Goal: Transaction & Acquisition: Purchase product/service

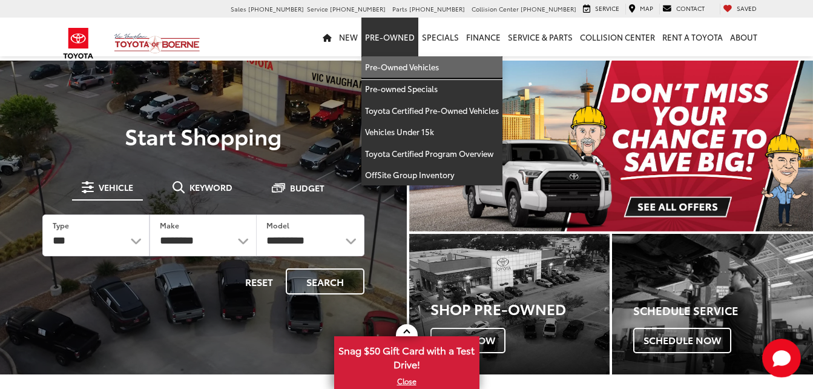
click at [397, 60] on link "Pre-Owned Vehicles" at bounding box center [431, 67] width 141 height 22
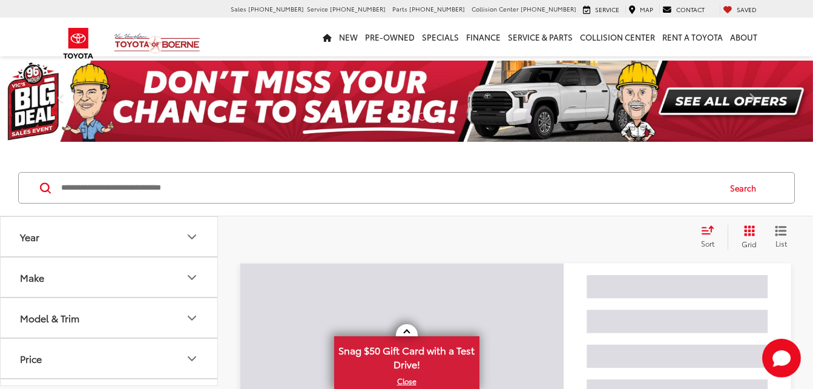
click at [131, 187] on input "Search by Make, Model, or Keyword" at bounding box center [389, 187] width 659 height 29
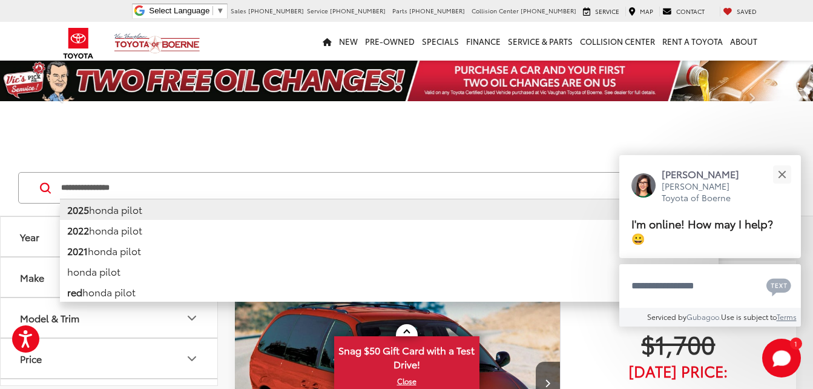
click at [110, 212] on li "2025 honda pilot" at bounding box center [389, 209] width 659 height 21
type input "**********"
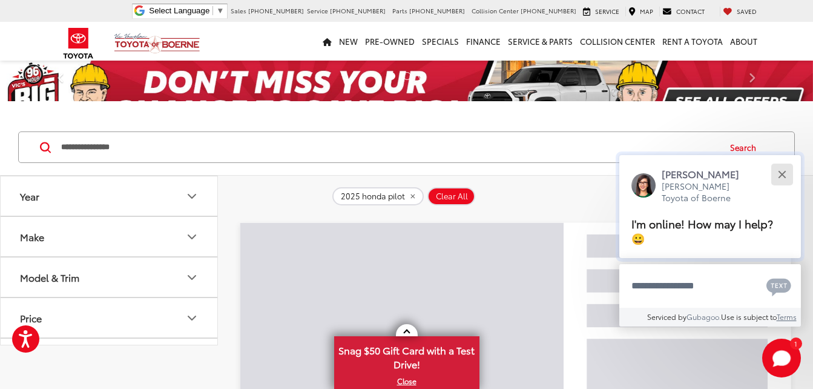
click at [791, 172] on button "Close" at bounding box center [782, 174] width 26 height 26
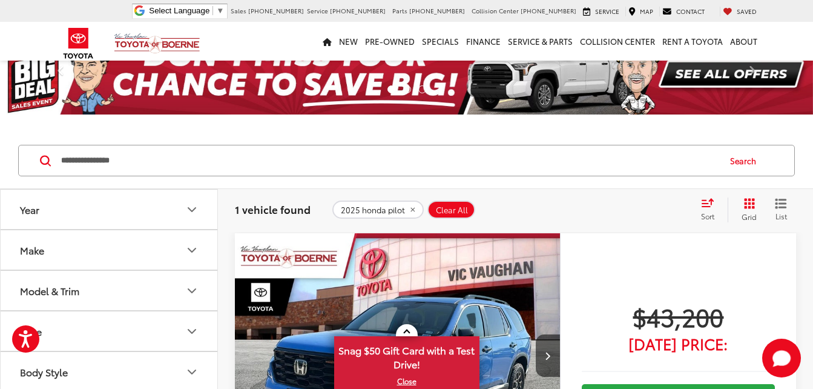
scroll to position [148, 0]
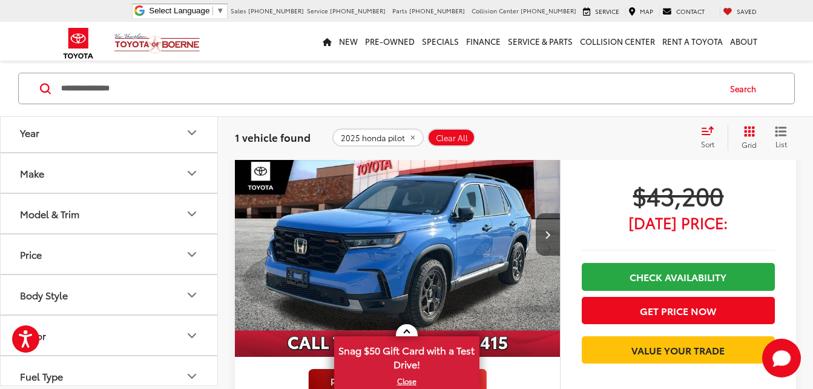
click at [542, 241] on button "Next image" at bounding box center [548, 234] width 24 height 42
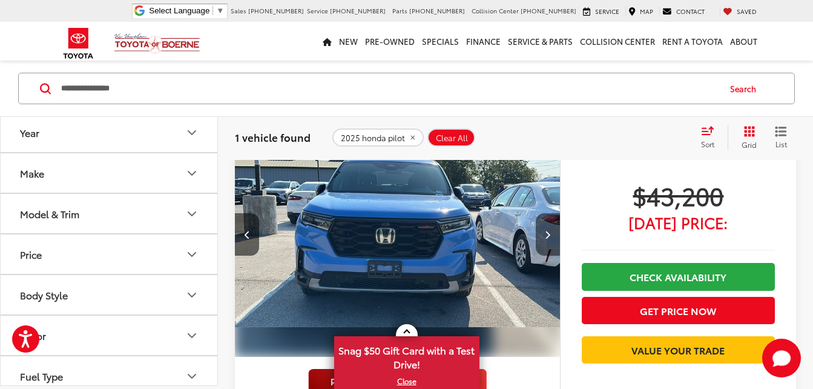
click at [542, 241] on button "Next image" at bounding box center [548, 234] width 24 height 42
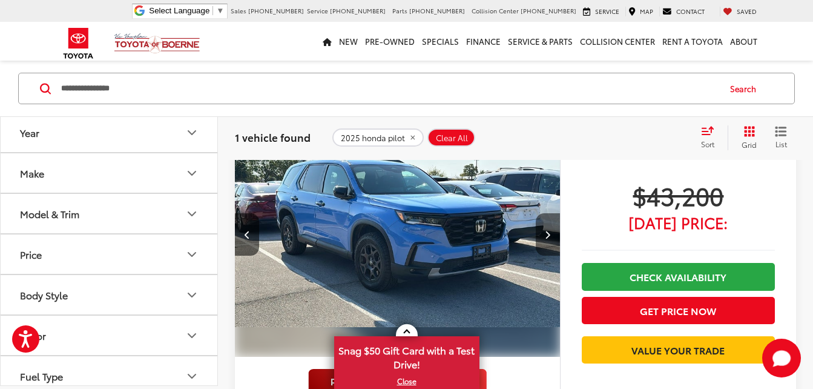
click at [542, 241] on button "Next image" at bounding box center [548, 234] width 24 height 42
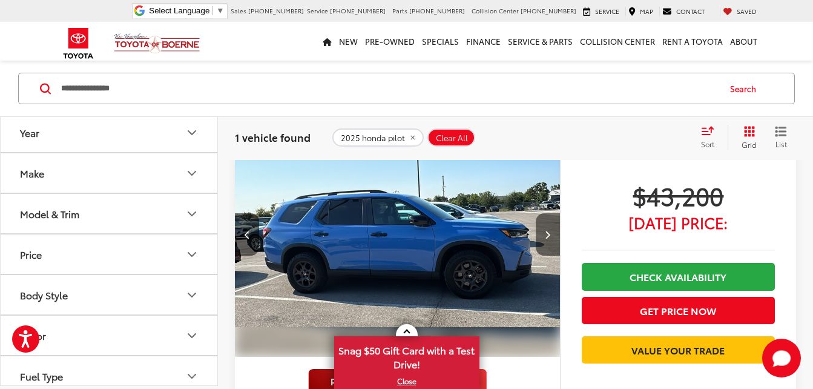
click at [542, 241] on button "Next image" at bounding box center [548, 234] width 24 height 42
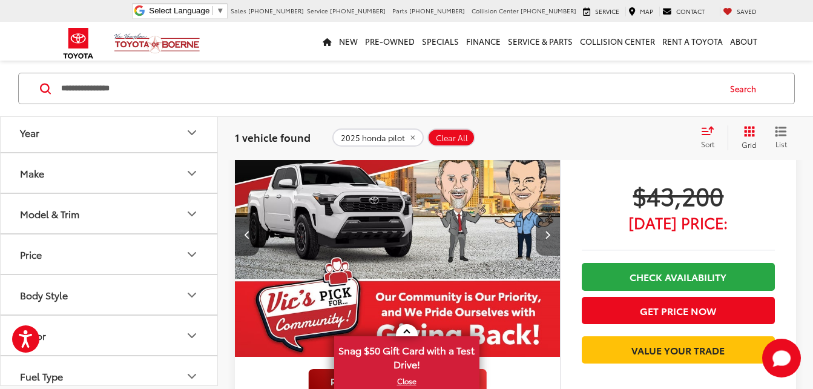
click at [542, 241] on button "Next image" at bounding box center [548, 234] width 24 height 42
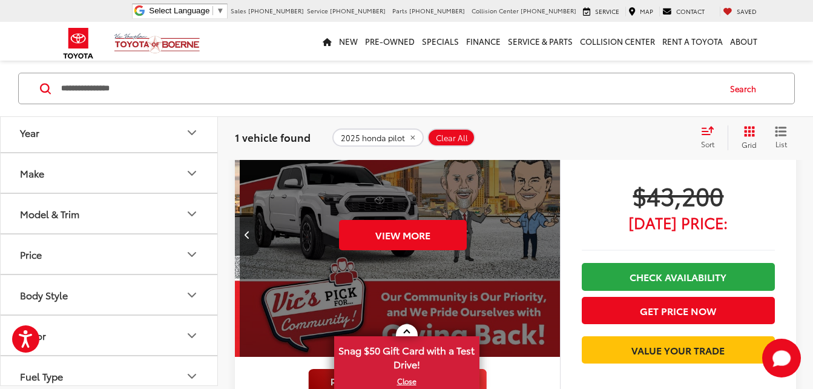
scroll to position [0, 1634]
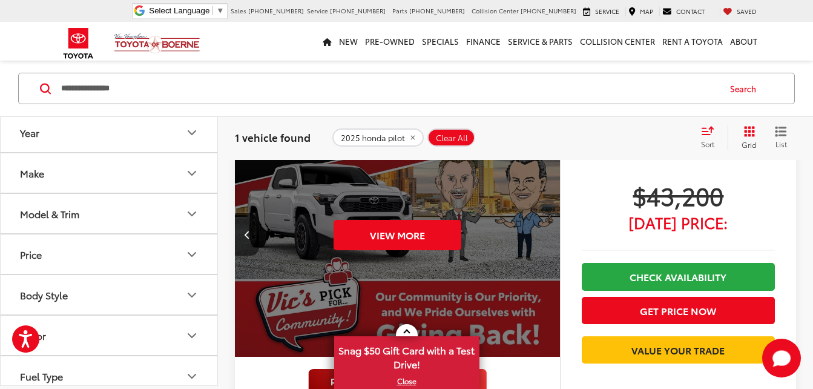
click at [253, 87] on input "**********" at bounding box center [389, 88] width 659 height 29
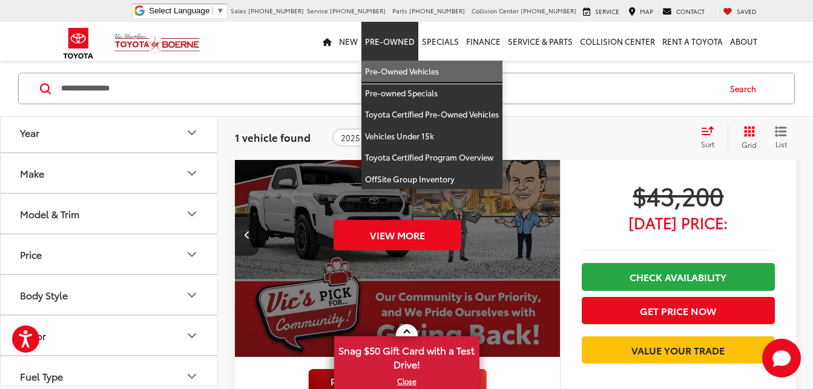
click at [375, 72] on link "Pre-Owned Vehicles" at bounding box center [431, 72] width 141 height 22
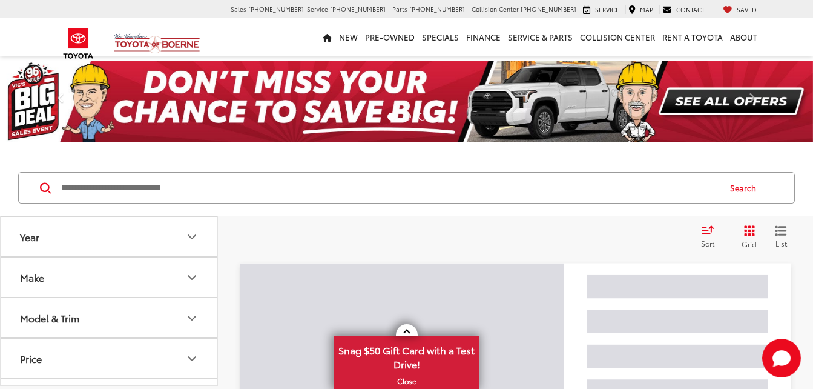
click at [99, 196] on input "Search by Make, Model, or Keyword" at bounding box center [389, 187] width 659 height 29
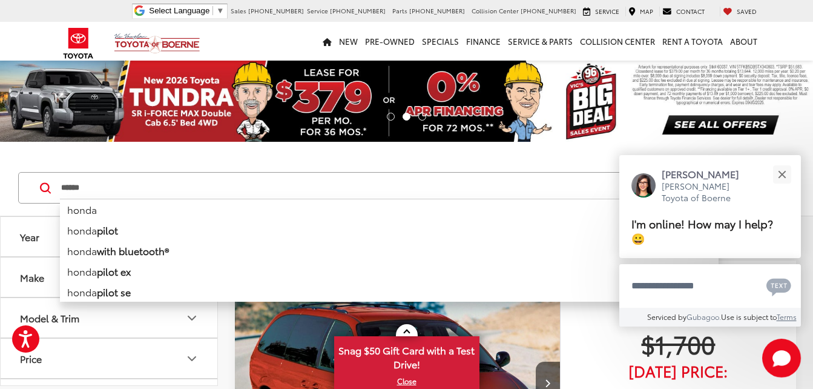
type input "*****"
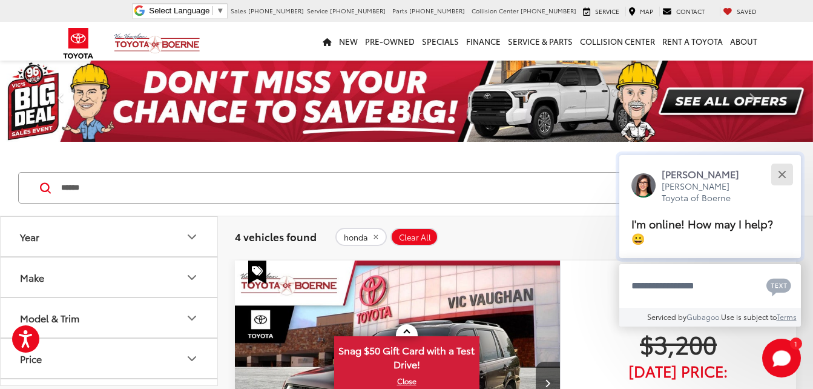
click at [783, 173] on div "Close" at bounding box center [782, 174] width 8 height 8
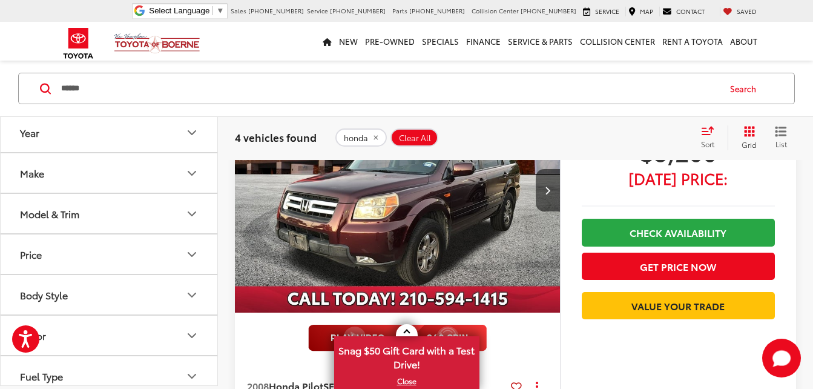
scroll to position [182, 0]
